Goal: Task Accomplishment & Management: Manage account settings

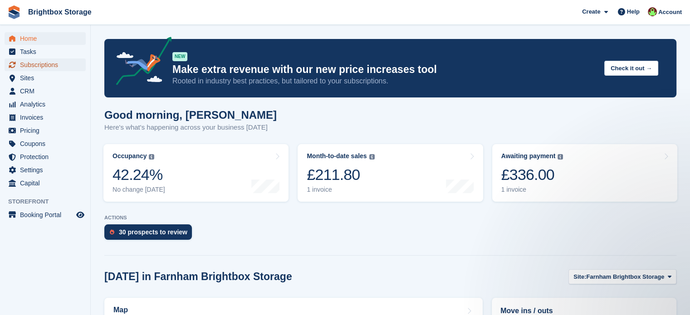
click at [40, 64] on span "Subscriptions" at bounding box center [47, 65] width 54 height 13
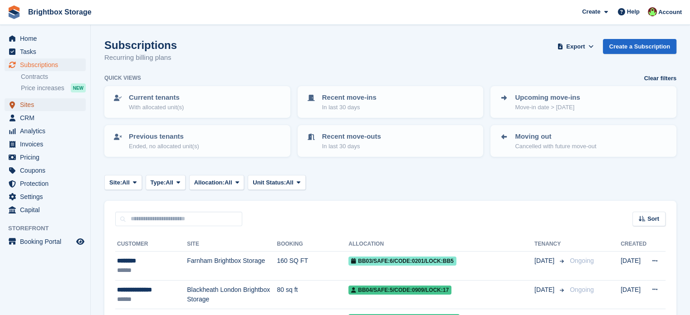
click at [26, 103] on span "Sites" at bounding box center [47, 104] width 54 height 13
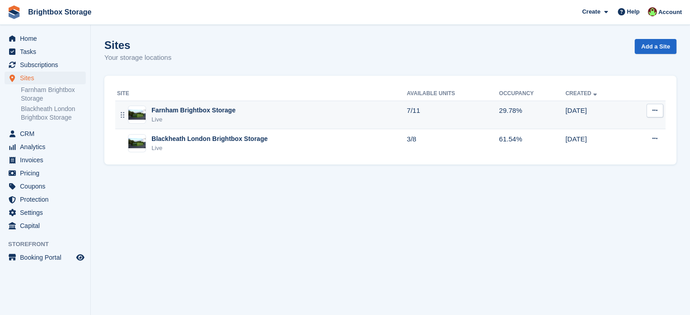
click at [229, 114] on div "Farnham Brightbox Storage" at bounding box center [194, 111] width 84 height 10
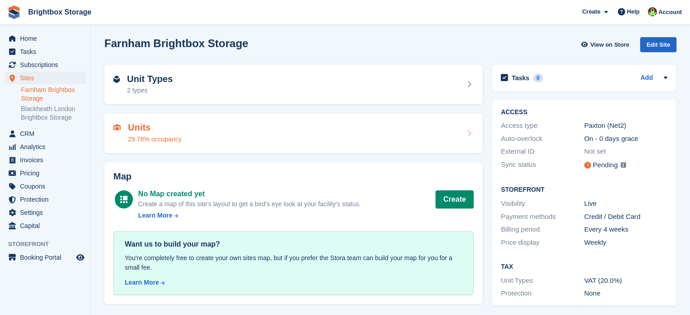
scroll to position [4, 0]
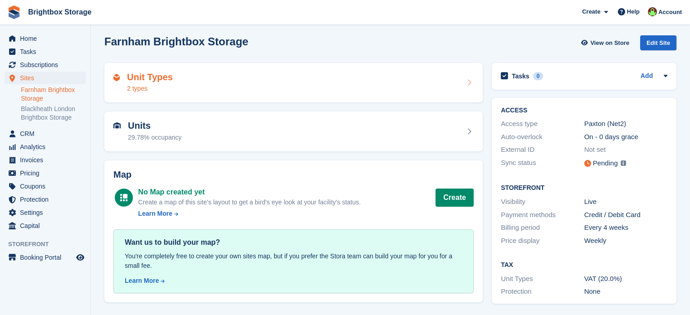
click at [283, 80] on div "Unit Types 2 types" at bounding box center [293, 83] width 360 height 22
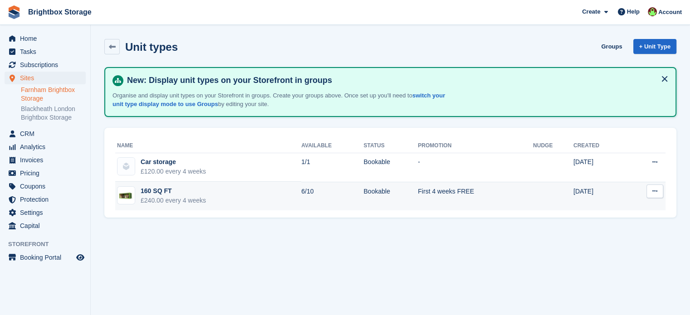
click at [271, 200] on td "160 SQ FT £240.00 every 4 weeks" at bounding box center [208, 196] width 186 height 29
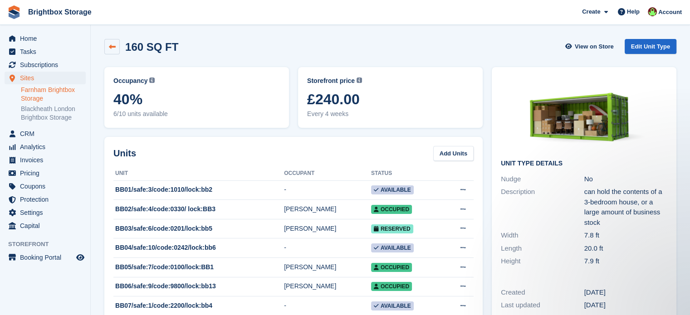
click at [113, 48] on icon at bounding box center [112, 47] width 7 height 7
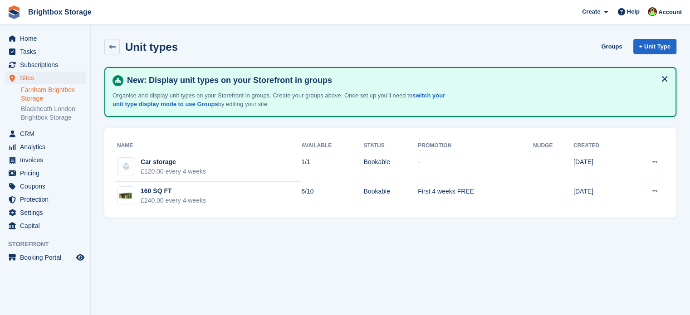
click at [44, 90] on link "Farnham Brightbox Storage" at bounding box center [53, 94] width 65 height 17
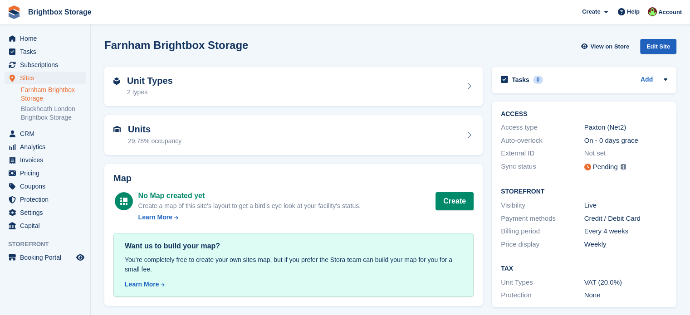
click at [673, 48] on div "Edit Site" at bounding box center [658, 46] width 36 height 15
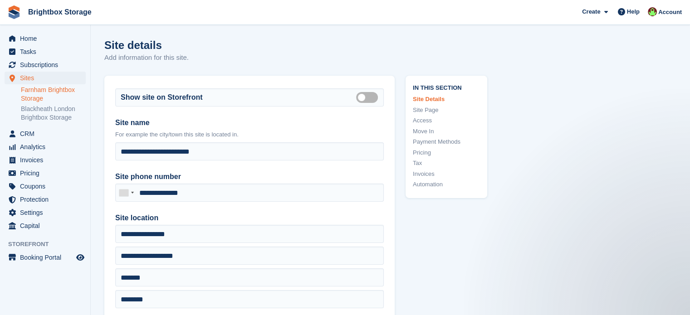
click at [46, 91] on link "Farnham Brightbox Storage" at bounding box center [53, 94] width 65 height 17
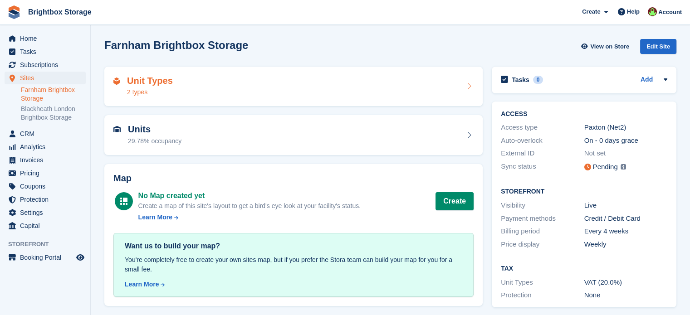
click at [405, 95] on div "Unit Types 2 types" at bounding box center [293, 87] width 360 height 22
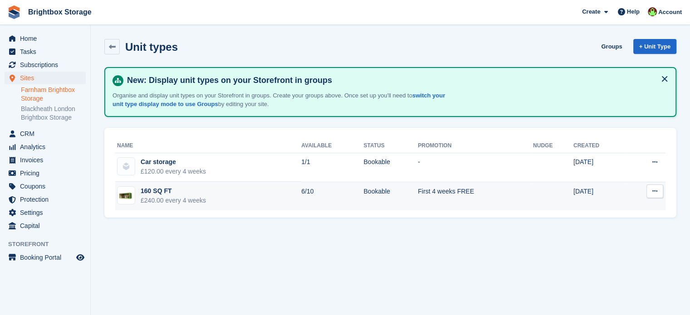
click at [658, 194] on button at bounding box center [655, 192] width 17 height 14
click at [605, 212] on p "Edit unit type" at bounding box center [619, 209] width 79 height 12
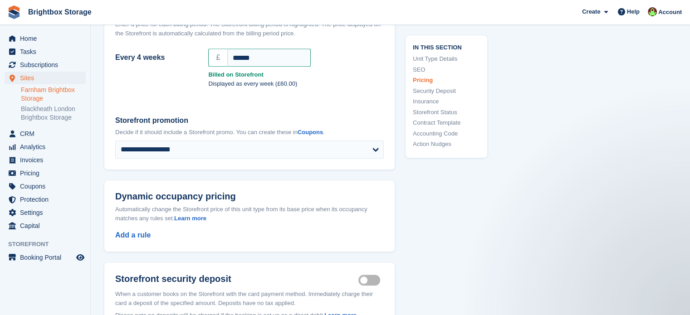
scroll to position [817, 0]
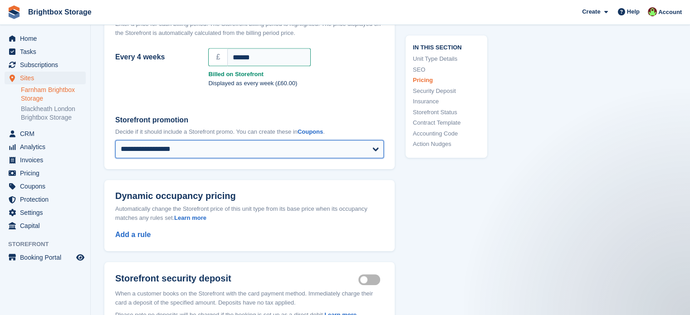
click at [210, 141] on select "**********" at bounding box center [249, 149] width 269 height 18
select select "****"
click at [115, 140] on select "**********" at bounding box center [249, 149] width 269 height 18
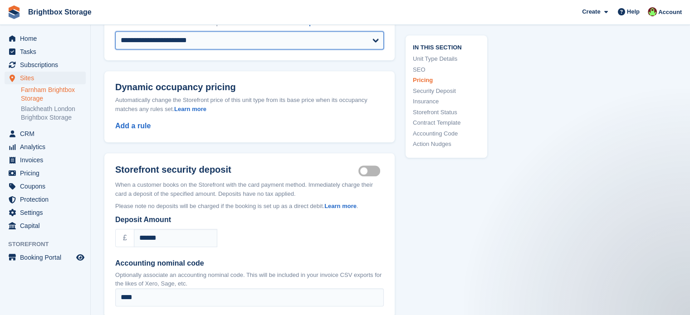
scroll to position [953, 0]
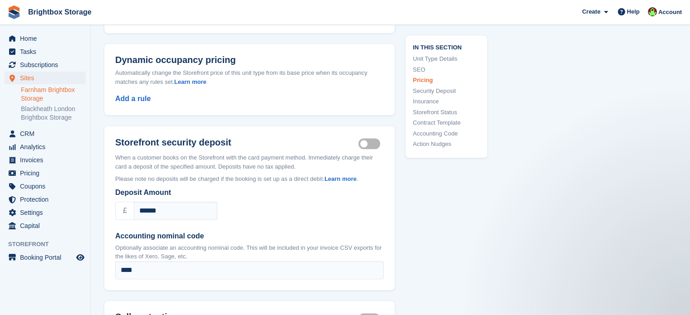
click at [370, 143] on label "Security deposit on" at bounding box center [370, 143] width 25 height 1
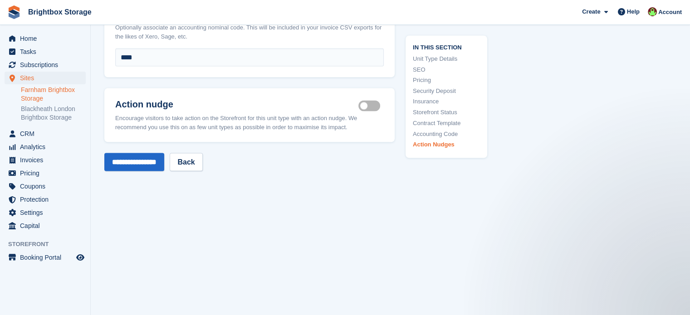
scroll to position [1637, 0]
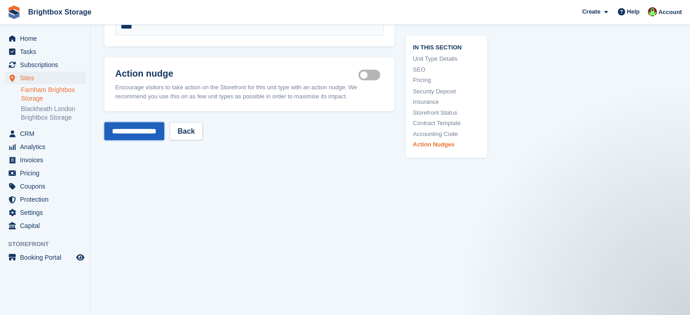
click at [154, 130] on input "**********" at bounding box center [134, 131] width 60 height 18
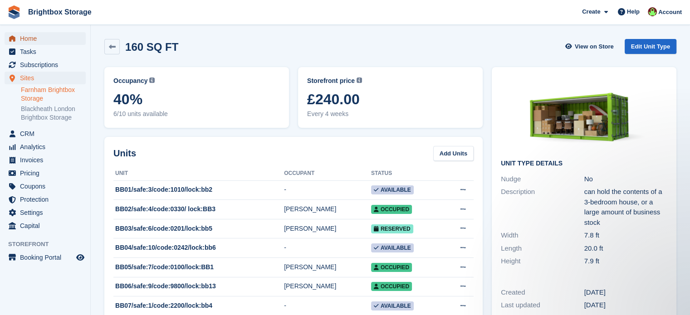
click at [29, 40] on span "Home" at bounding box center [47, 38] width 54 height 13
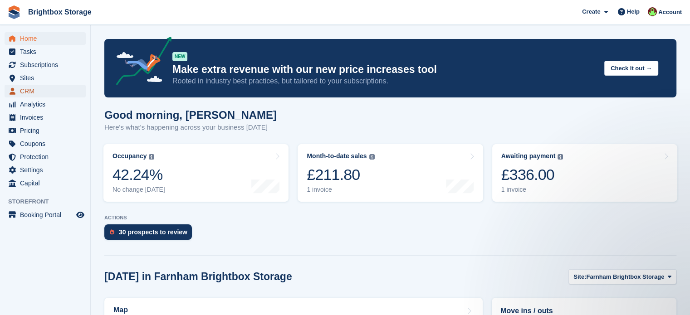
click at [33, 87] on span "CRM" at bounding box center [47, 91] width 54 height 13
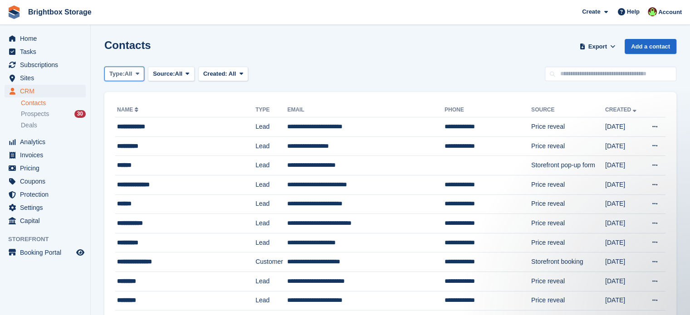
click at [136, 72] on span at bounding box center [137, 73] width 7 height 7
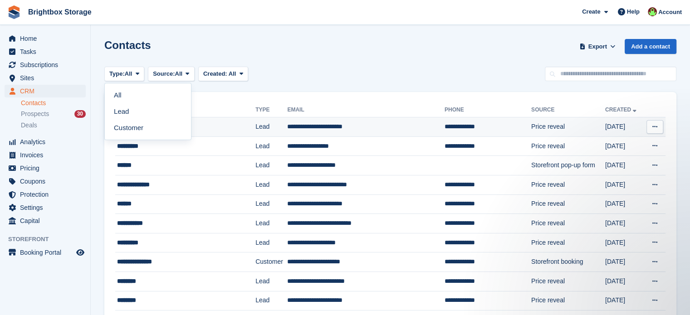
click at [131, 135] on link "Customer" at bounding box center [147, 128] width 79 height 16
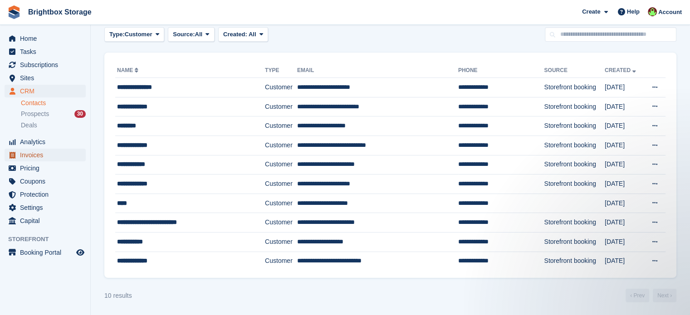
click at [29, 154] on span "Invoices" at bounding box center [47, 155] width 54 height 13
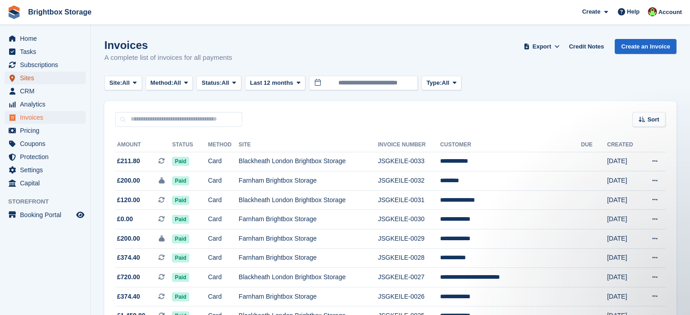
click at [23, 78] on span "Sites" at bounding box center [47, 78] width 54 height 13
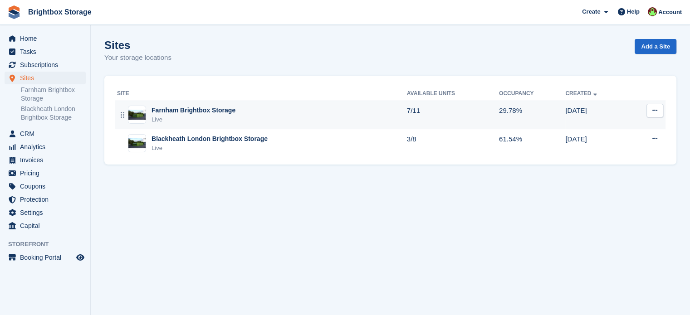
click at [313, 114] on div "Farnham Brightbox Storage Live" at bounding box center [262, 115] width 290 height 19
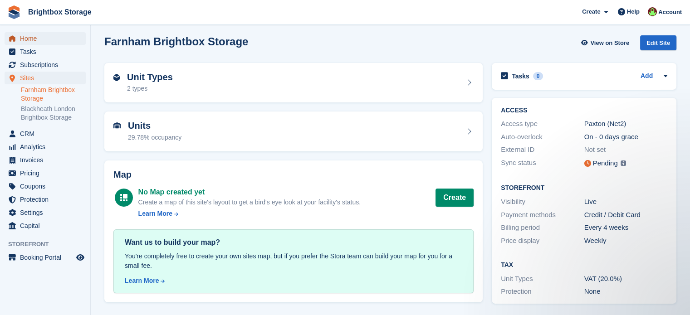
click at [34, 43] on span "Home" at bounding box center [47, 38] width 54 height 13
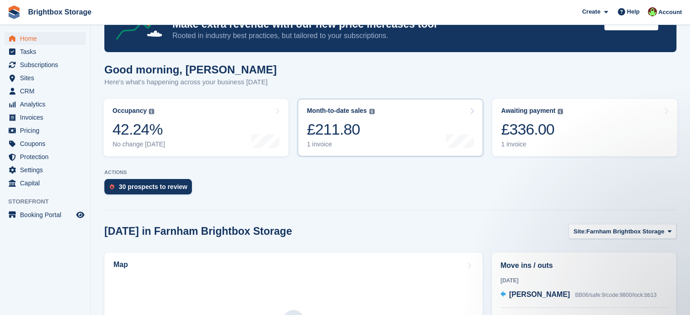
click at [362, 134] on div "£211.80" at bounding box center [341, 129] width 68 height 19
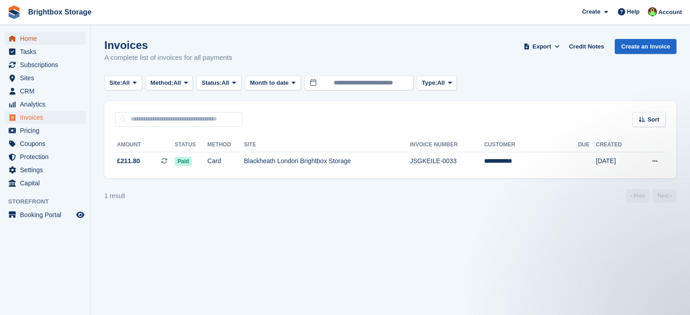
click at [22, 37] on span "Home" at bounding box center [47, 38] width 54 height 13
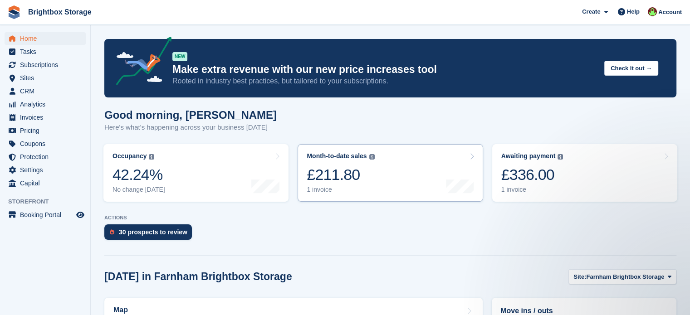
click at [472, 157] on icon at bounding box center [472, 156] width 5 height 7
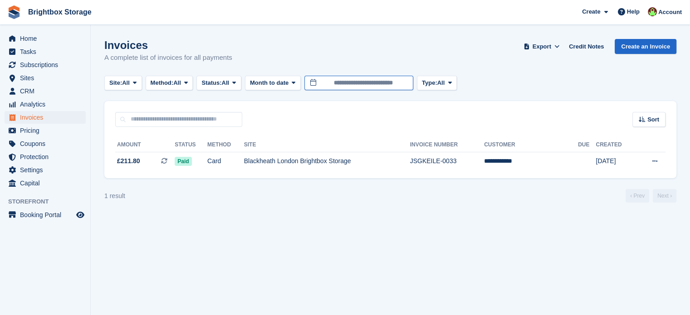
click at [377, 81] on input "**********" at bounding box center [358, 83] width 109 height 15
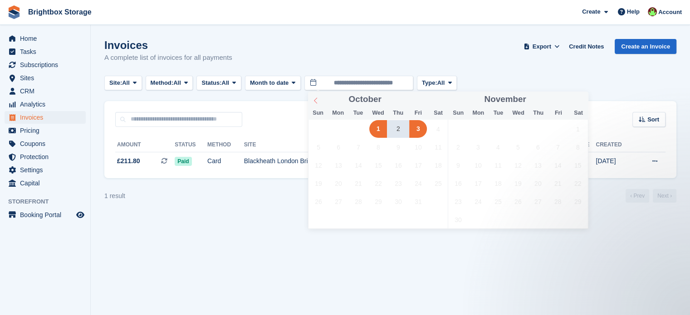
click at [318, 102] on icon at bounding box center [316, 101] width 6 height 6
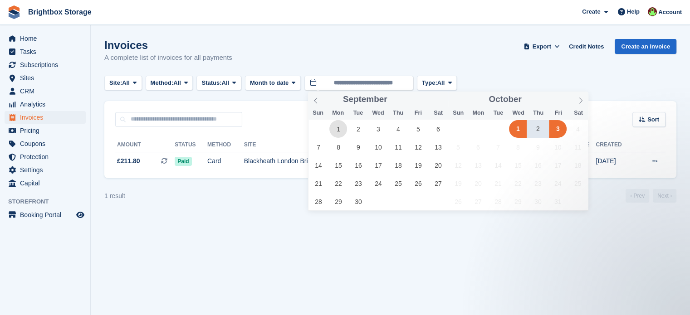
click at [344, 132] on span "1" at bounding box center [338, 129] width 18 height 18
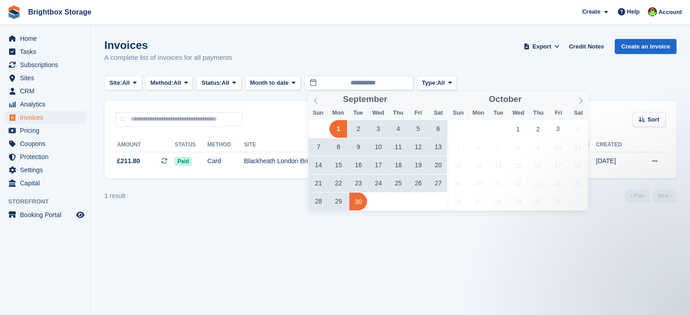
click at [354, 202] on span "30" at bounding box center [358, 202] width 18 height 18
type input "**********"
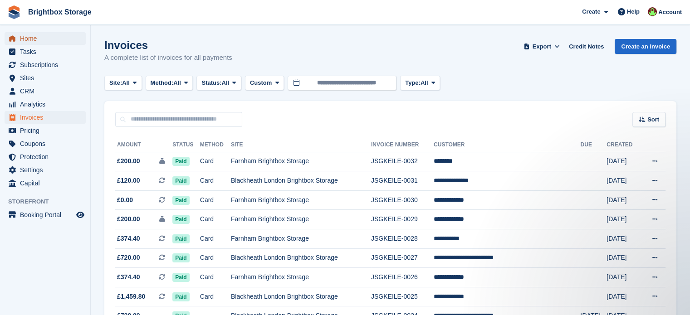
click at [31, 37] on span "Home" at bounding box center [47, 38] width 54 height 13
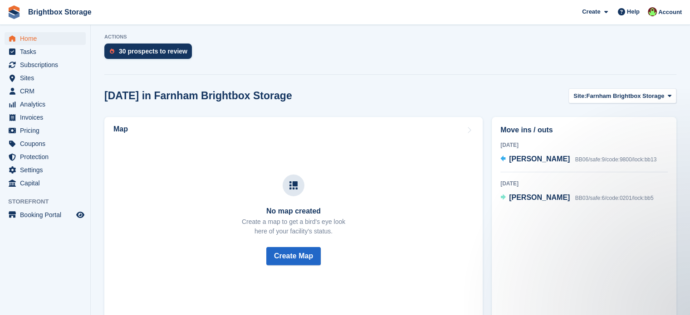
scroll to position [33, 0]
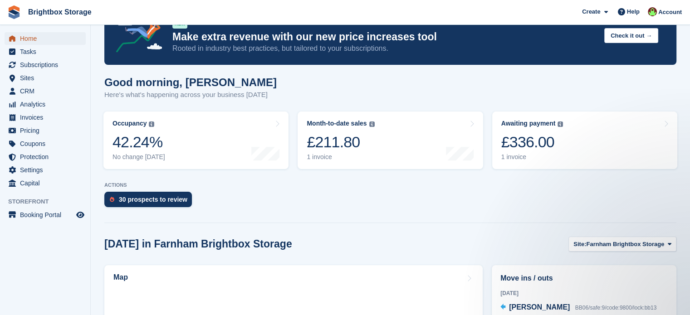
click at [24, 37] on span "Home" at bounding box center [47, 38] width 54 height 13
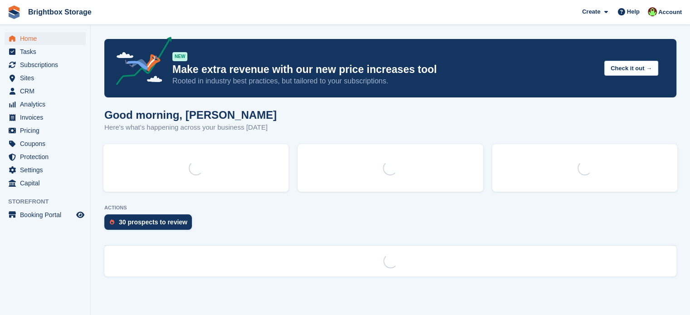
scroll to position [0, 0]
